Goal: Task Accomplishment & Management: Use online tool/utility

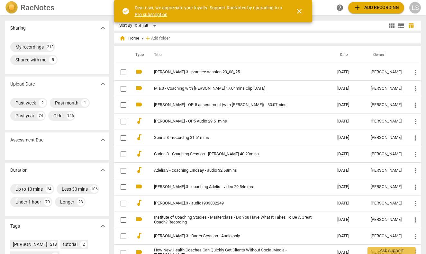
click at [300, 10] on span "close" at bounding box center [300, 11] width 8 height 8
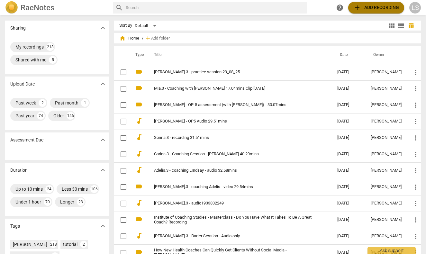
click at [377, 5] on span "add Add recording" at bounding box center [377, 8] width 46 height 8
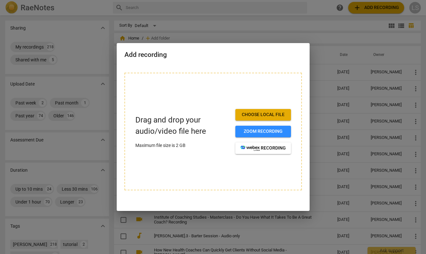
click at [262, 114] on span "Choose local file" at bounding box center [263, 115] width 45 height 6
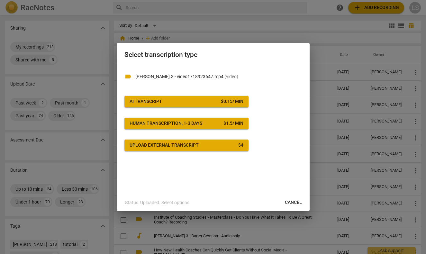
click at [175, 100] on span "AI Transcript $ 0.15 / min" at bounding box center [187, 101] width 114 height 6
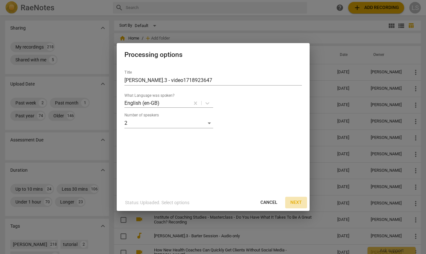
click at [296, 203] on span "Next" at bounding box center [297, 202] width 12 height 6
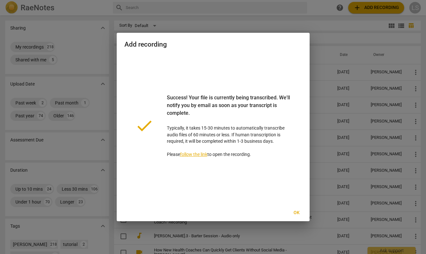
click at [298, 213] on span "Ok" at bounding box center [297, 213] width 10 height 6
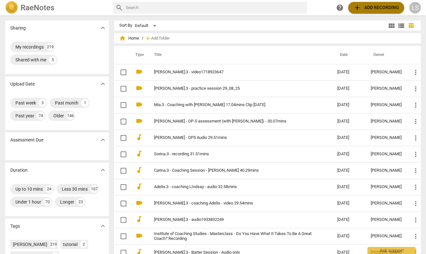
click at [389, 7] on span "add Add recording" at bounding box center [377, 8] width 46 height 8
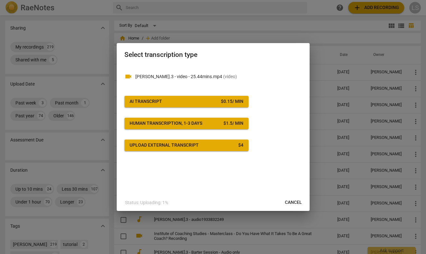
click at [242, 46] on div "Select transcription type" at bounding box center [213, 54] width 193 height 22
click at [179, 102] on span "AI Transcript $ 0.15 / min" at bounding box center [187, 101] width 114 height 6
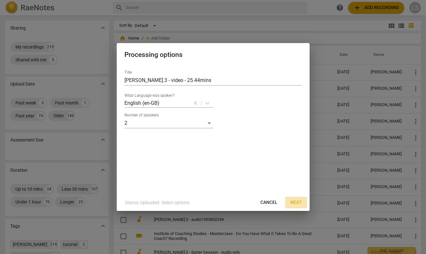
click at [299, 203] on span "Next" at bounding box center [297, 202] width 12 height 6
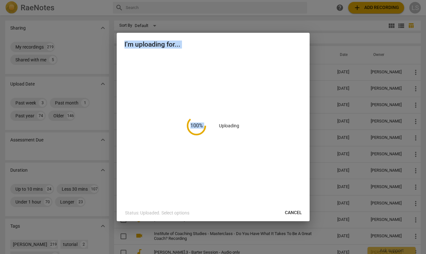
drag, startPoint x: 234, startPoint y: 34, endPoint x: 231, endPoint y: 114, distance: 79.5
click at [232, 115] on div "I'm uploading for... 100 % Uploading Status: Uploaded. Select options Cancel" at bounding box center [213, 127] width 193 height 189
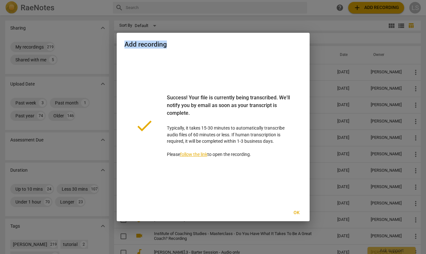
click at [307, 36] on div "Add recording" at bounding box center [213, 44] width 193 height 22
click at [298, 213] on span "Ok" at bounding box center [297, 213] width 10 height 6
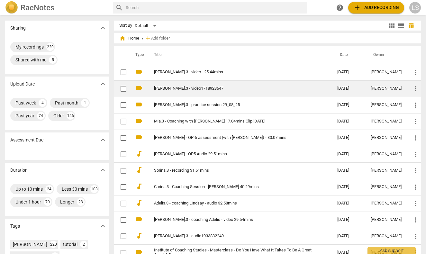
click at [178, 88] on link "[PERSON_NAME].3 - video1718923647" at bounding box center [234, 88] width 160 height 5
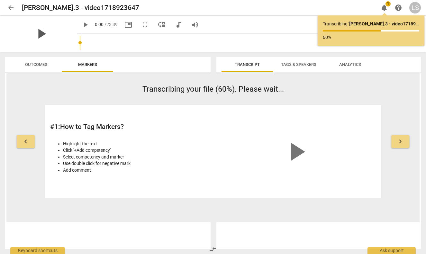
click at [36, 33] on span "play_arrow" at bounding box center [41, 33] width 17 height 17
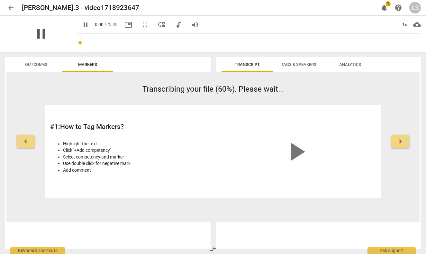
click at [36, 33] on span "pause" at bounding box center [41, 33] width 17 height 17
click at [322, 18] on div "play_arrow 0:00 / 23:39 picture_in_picture fullscreen move_down audiotrack volu…" at bounding box center [249, 25] width 344 height 18
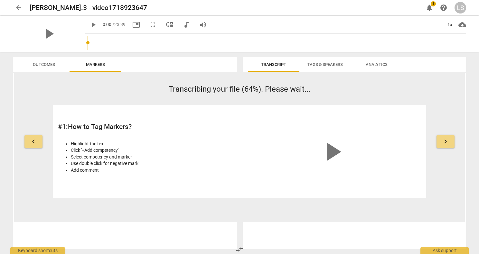
click at [18, 6] on span "arrow_back" at bounding box center [19, 8] width 8 height 8
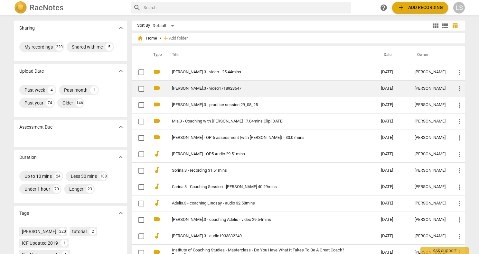
click at [188, 88] on link "[PERSON_NAME].3 - video1718923647" at bounding box center [265, 88] width 186 height 5
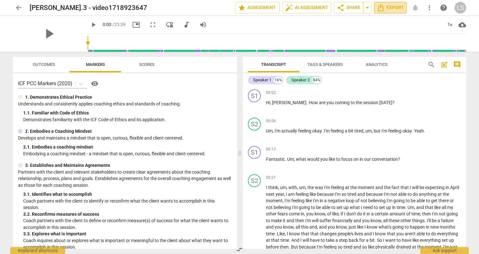
click at [395, 6] on span "Export" at bounding box center [390, 8] width 27 height 8
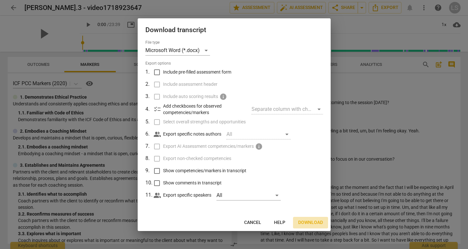
click at [316, 220] on span "Download" at bounding box center [310, 223] width 25 height 6
